Goal: Task Accomplishment & Management: Complete application form

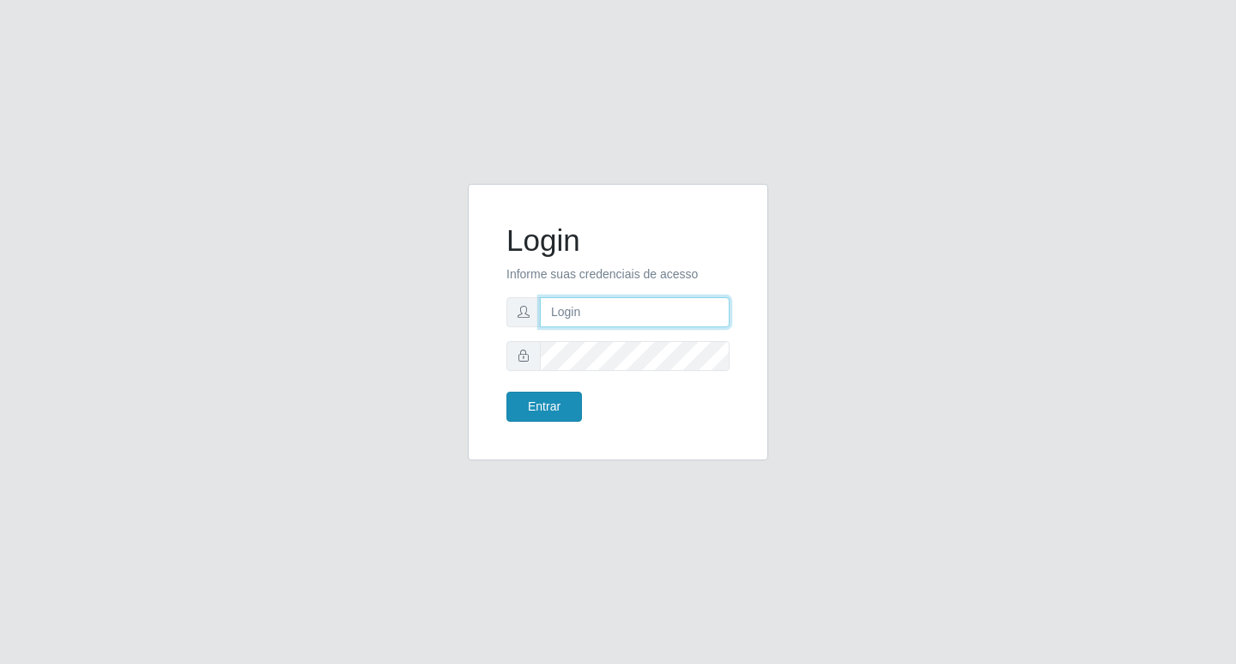
type input "rejane@bcruzarmas"
click at [537, 402] on button "Entrar" at bounding box center [544, 406] width 76 height 30
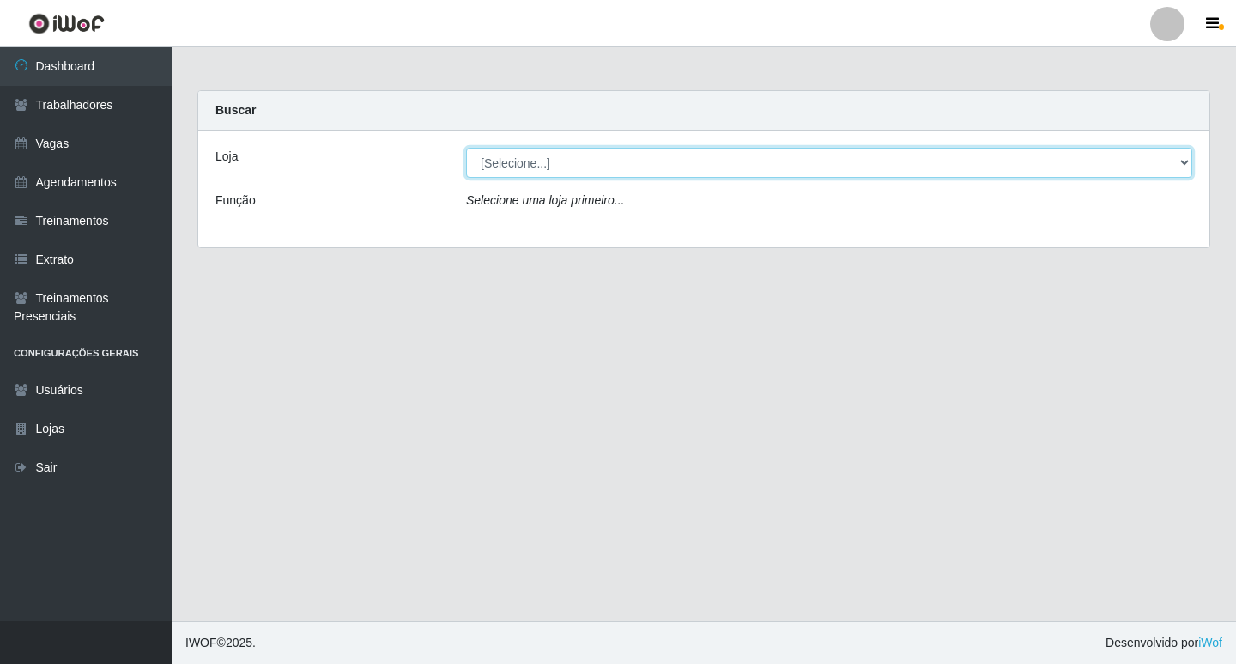
click at [508, 161] on select "[Selecione...] Bemais Supermercados - Cruz das Armas" at bounding box center [829, 163] width 726 height 30
select select "412"
click at [466, 148] on select "[Selecione...] Bemais Supermercados - Cruz das Armas" at bounding box center [829, 163] width 726 height 30
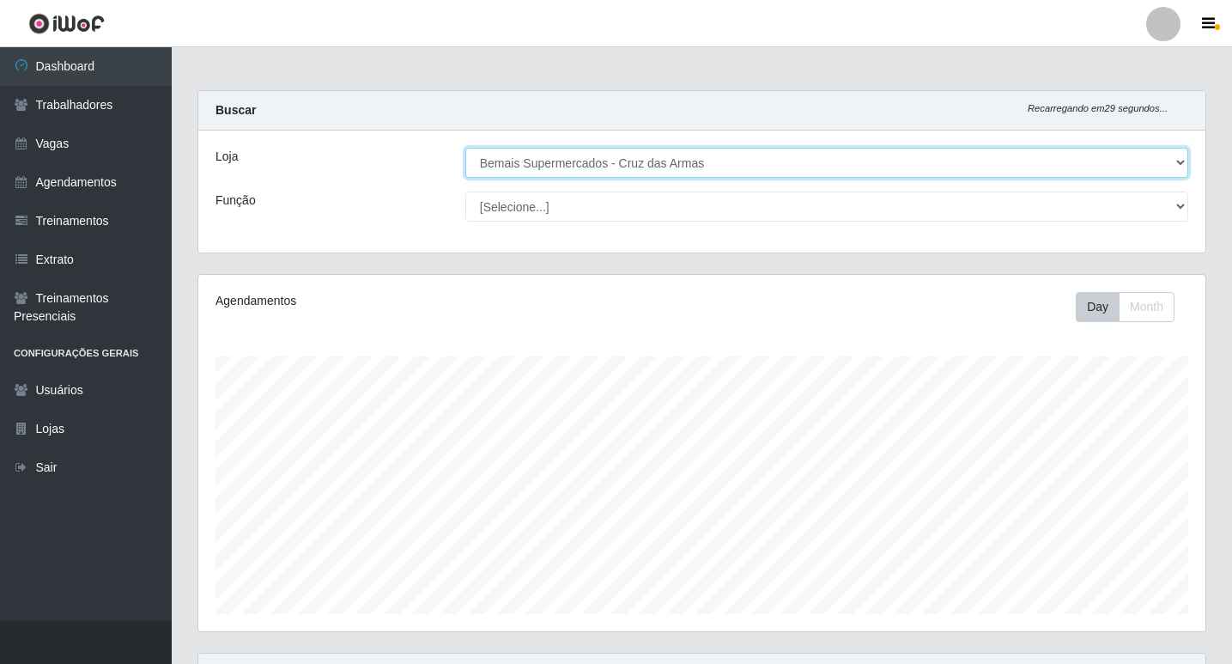
scroll to position [356, 1007]
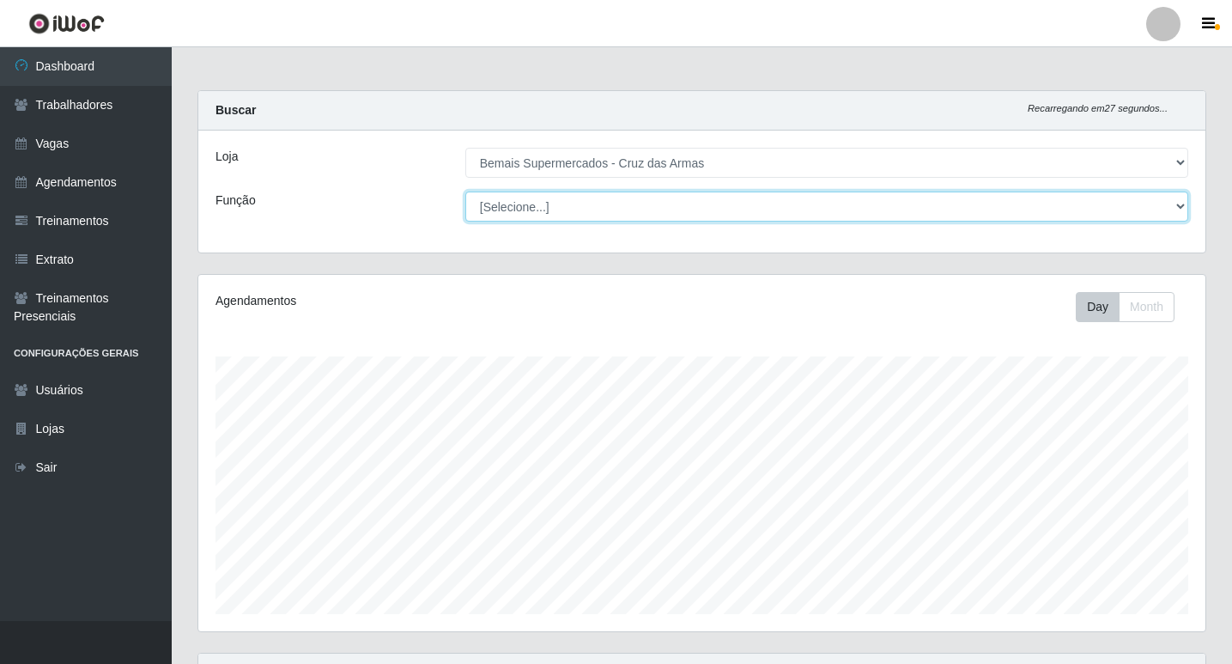
click at [543, 210] on select "[Selecione...] ASG ASG + ASG ++ Auxiliar de Estacionamento Auxiliar de Estacion…" at bounding box center [826, 206] width 723 height 30
select select "22"
click at [465, 191] on select "[Selecione...] ASG ASG + ASG ++ Auxiliar de Estacionamento Auxiliar de Estacion…" at bounding box center [826, 206] width 723 height 30
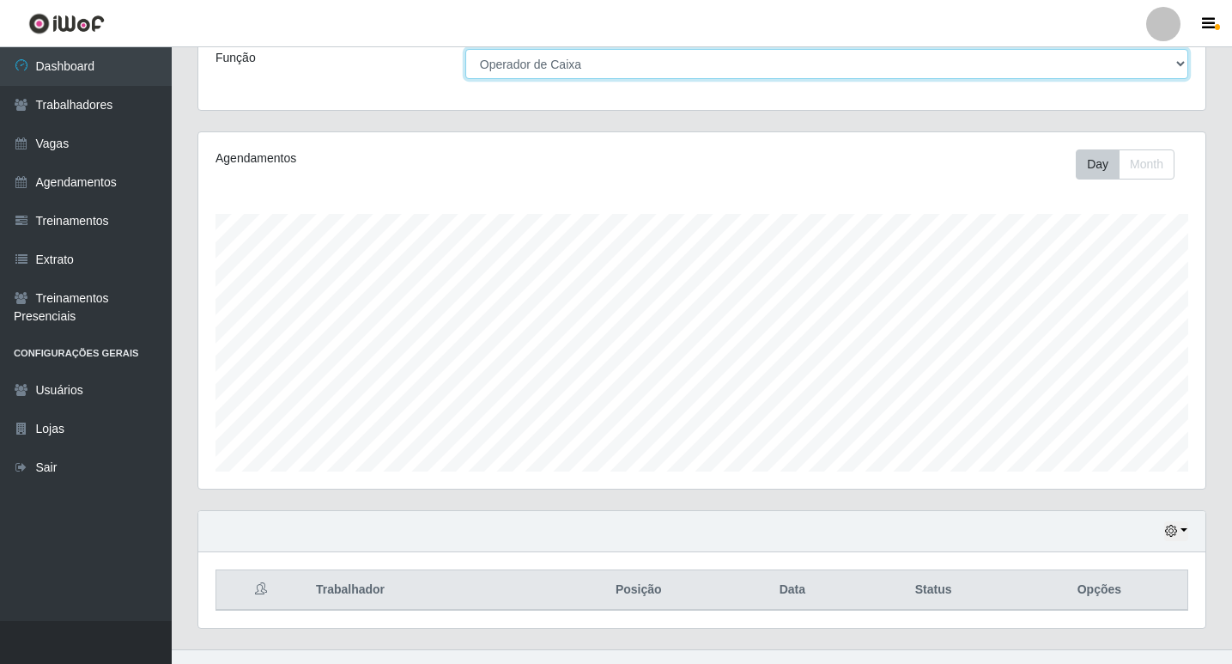
scroll to position [171, 0]
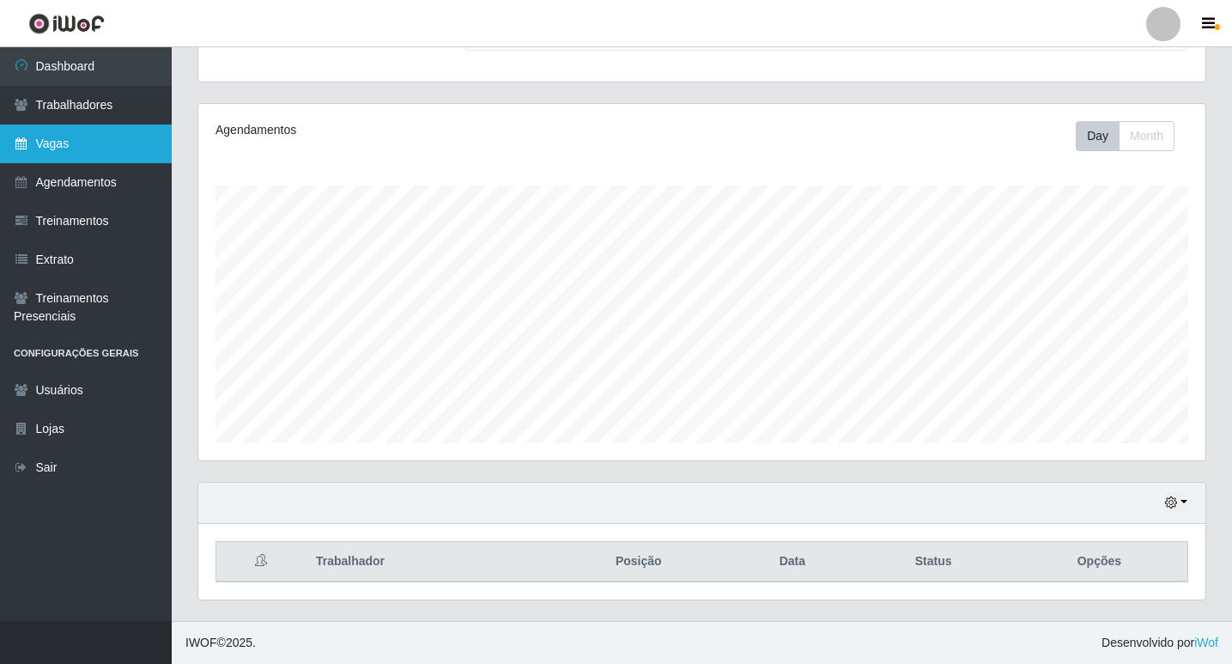
click at [64, 144] on link "Vagas" at bounding box center [86, 143] width 172 height 39
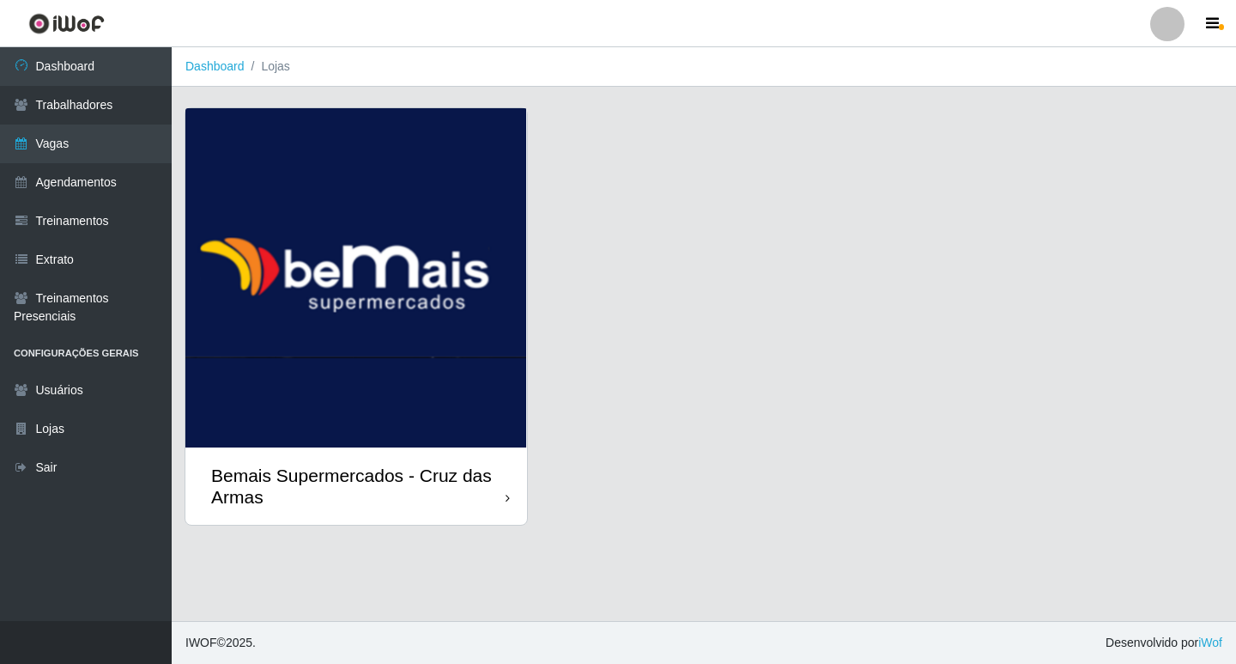
click at [378, 289] on img at bounding box center [356, 277] width 342 height 339
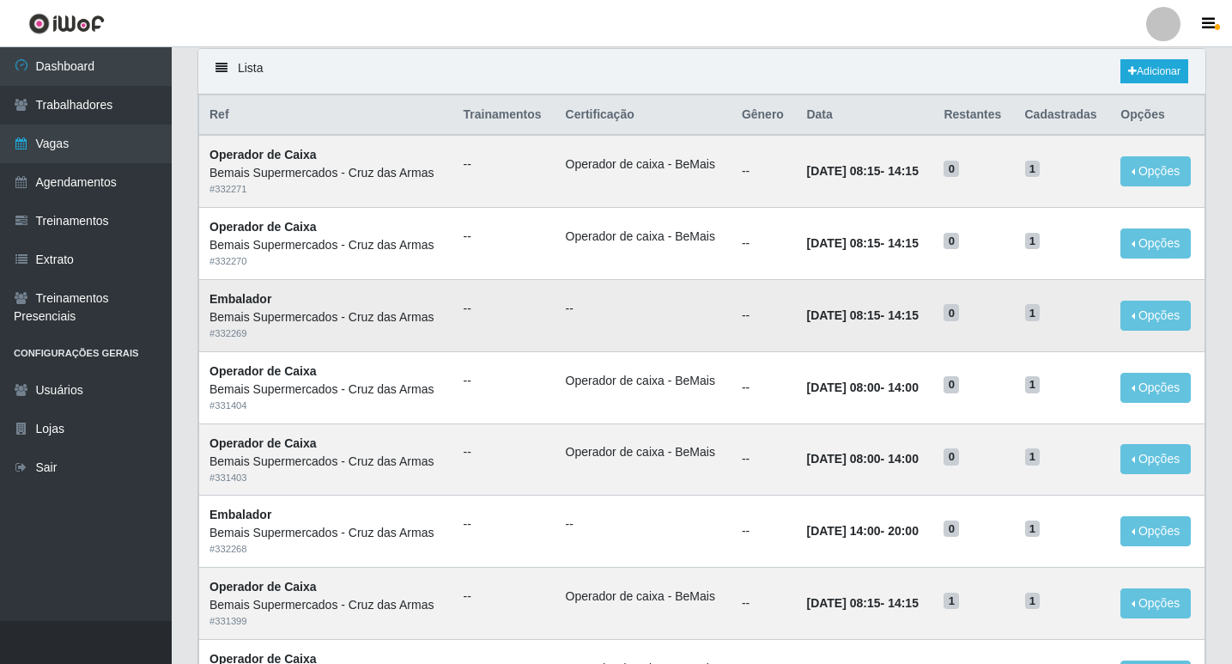
scroll to position [86, 0]
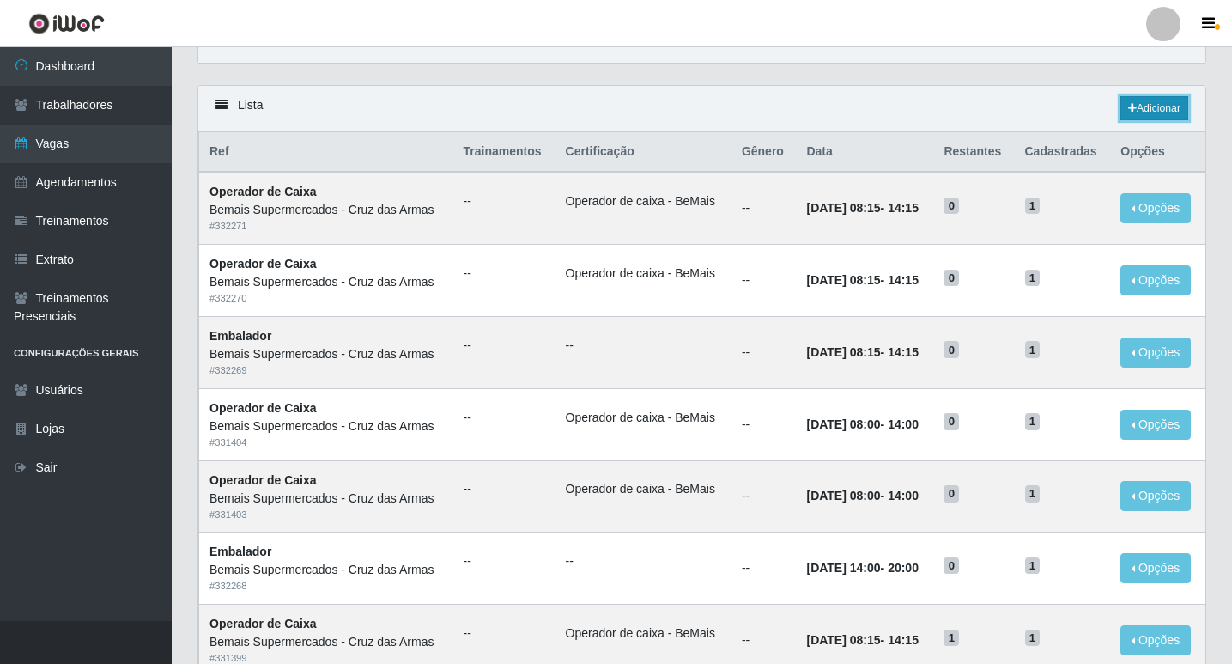
click at [1165, 103] on link "Adicionar" at bounding box center [1154, 108] width 68 height 24
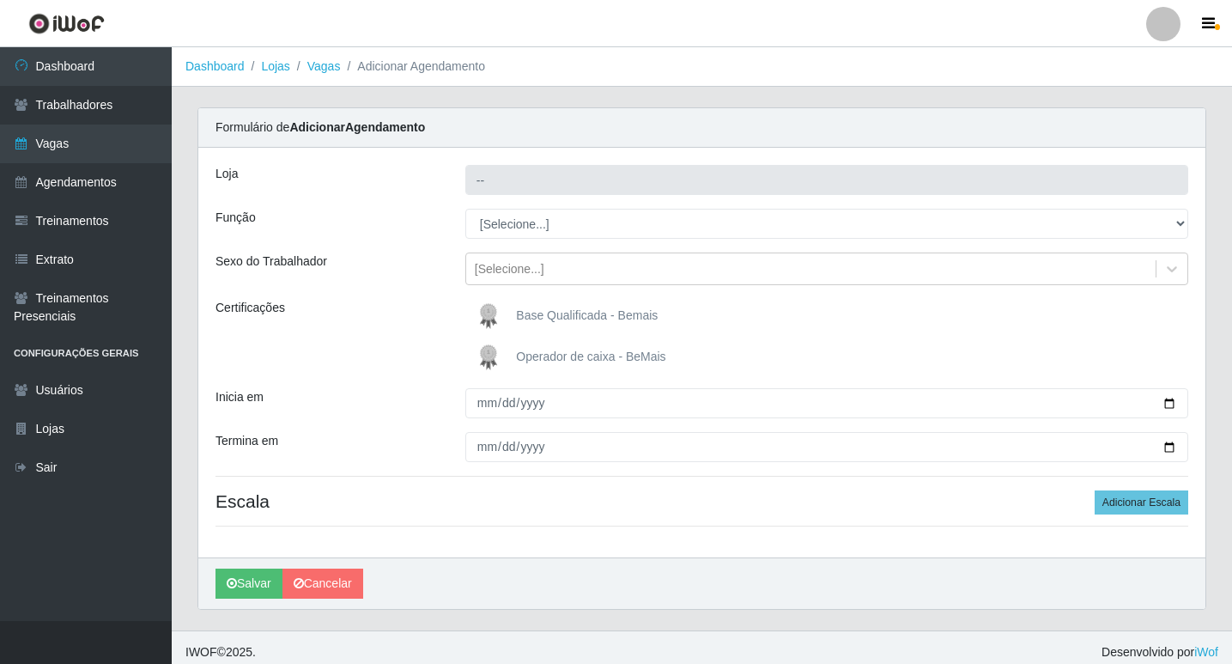
type input "Bemais Supermercados - Cruz das Armas"
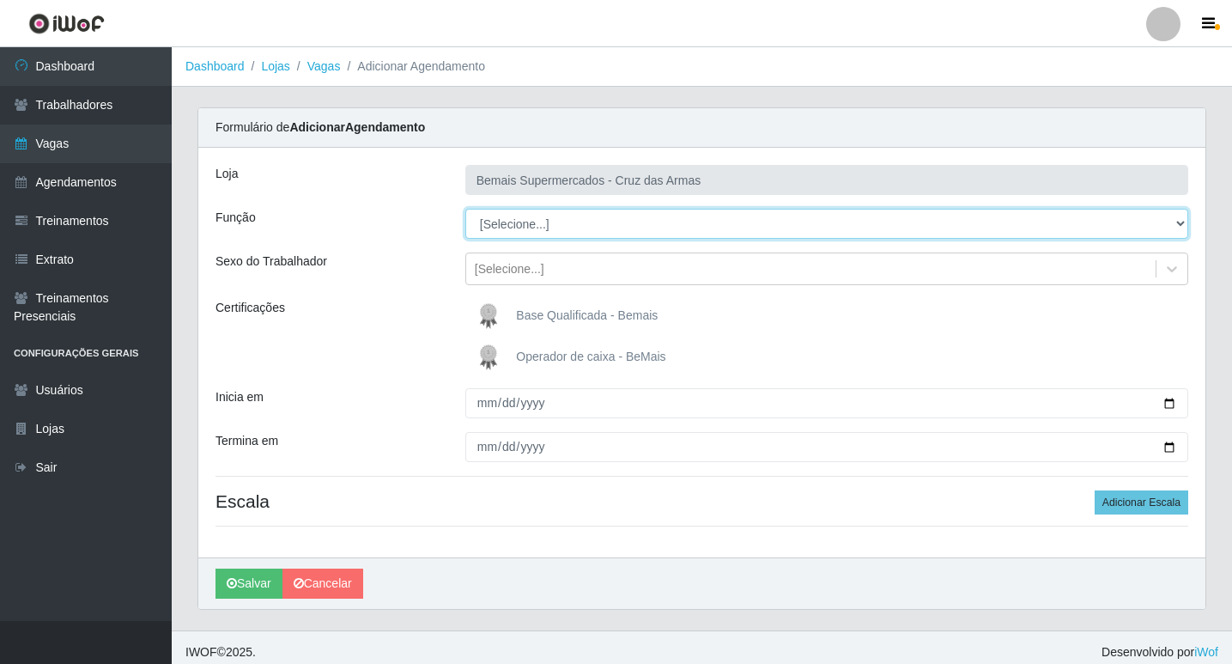
click at [511, 221] on select "[Selecione...] ASG ASG + ASG ++ Auxiliar de Estacionamento Auxiliar de Estacion…" at bounding box center [826, 224] width 723 height 30
click at [505, 227] on select "[Selecione...] ASG ASG + ASG ++ Auxiliar de Estacionamento Auxiliar de Estacion…" at bounding box center [826, 224] width 723 height 30
